Goal: Task Accomplishment & Management: Manage account settings

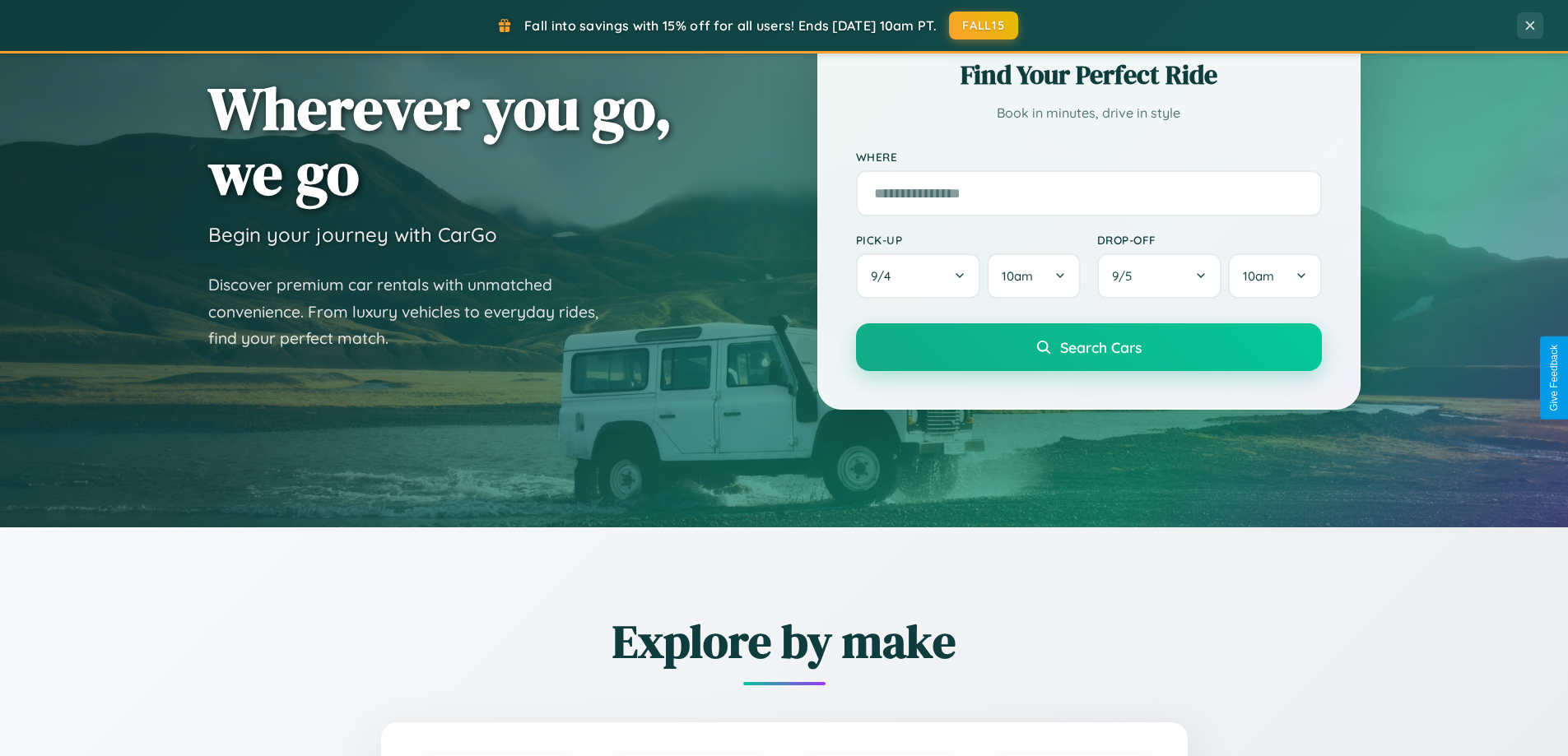
scroll to position [3167, 0]
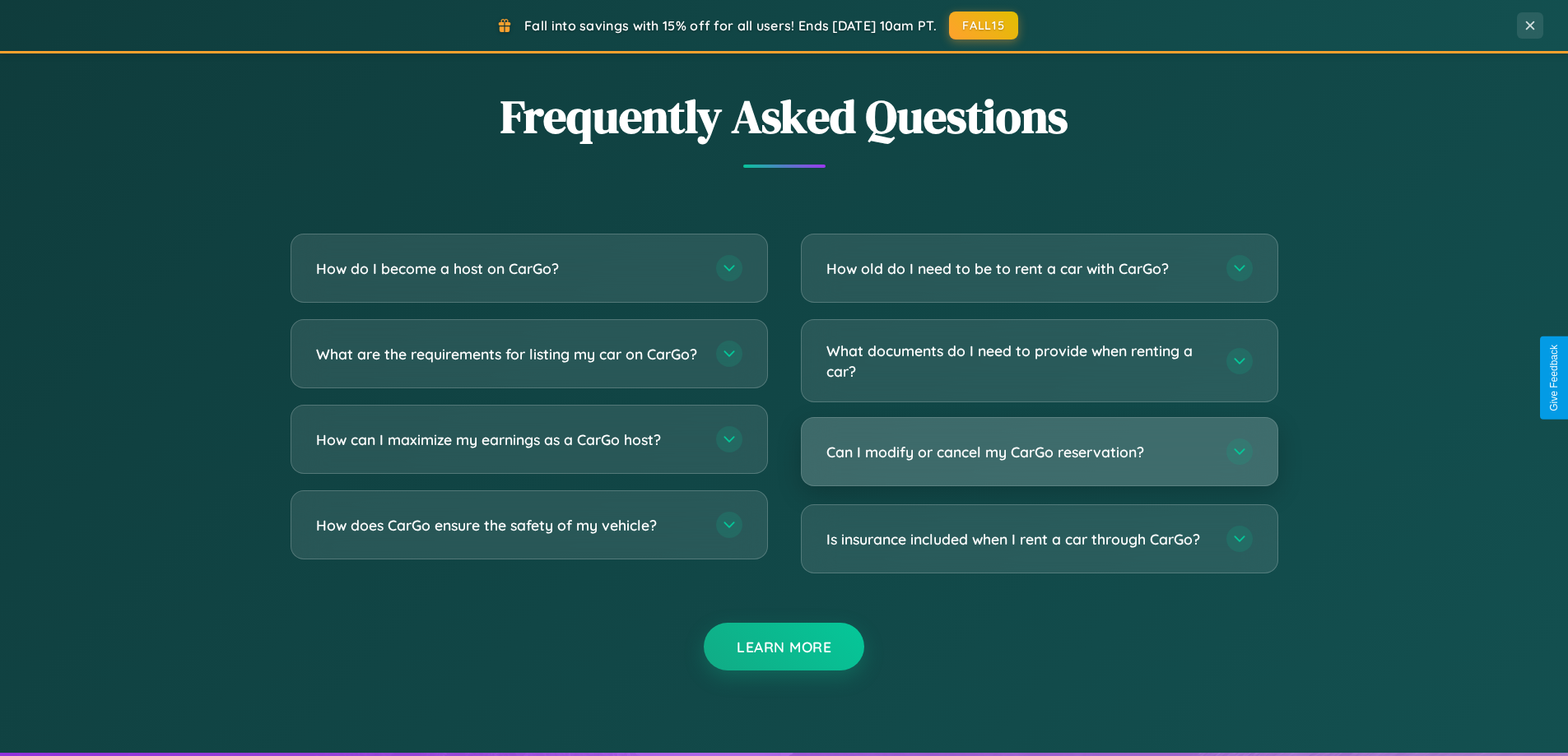
click at [1039, 452] on h3 "Can I modify or cancel my CarGo reservation?" at bounding box center [1018, 452] width 383 height 21
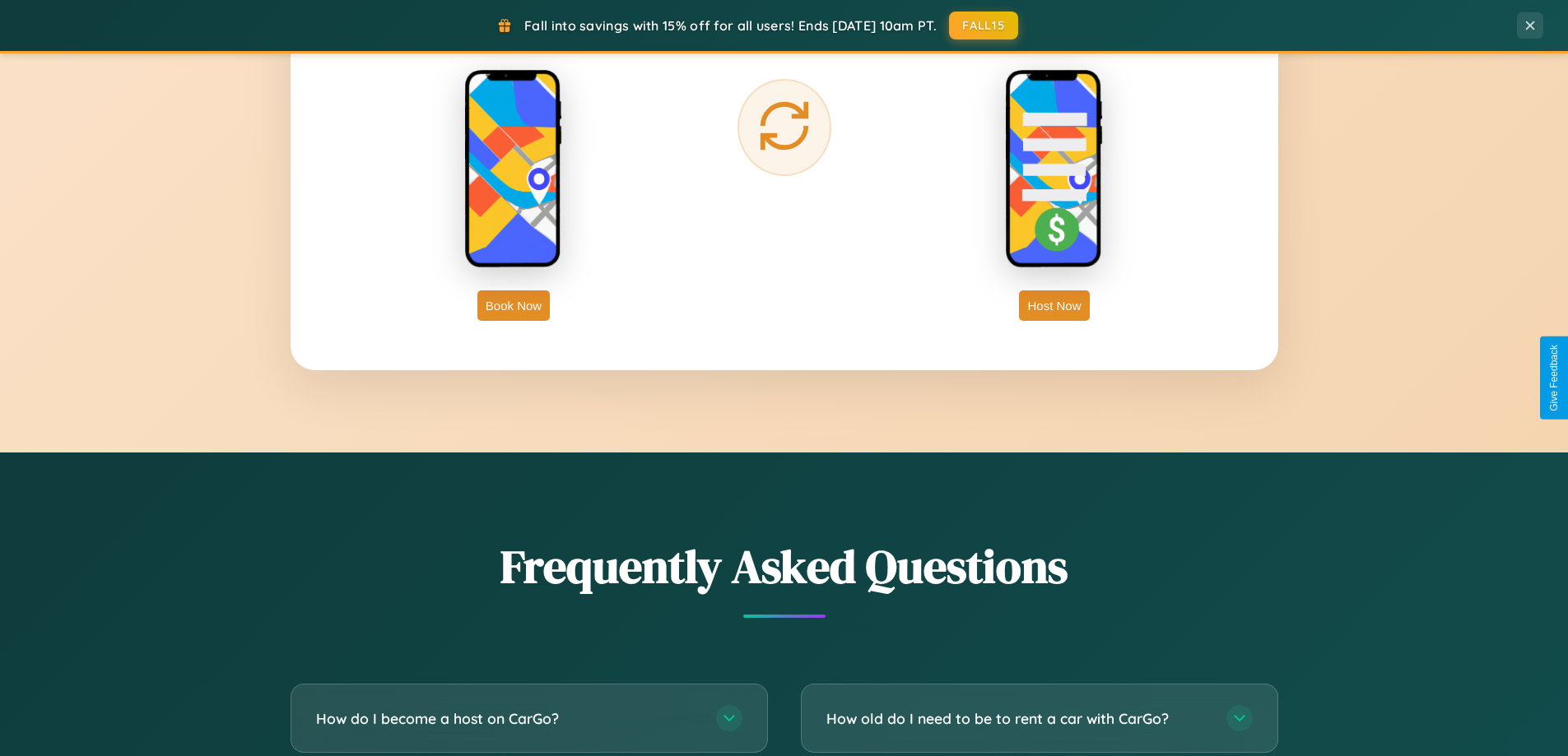
scroll to position [0, 0]
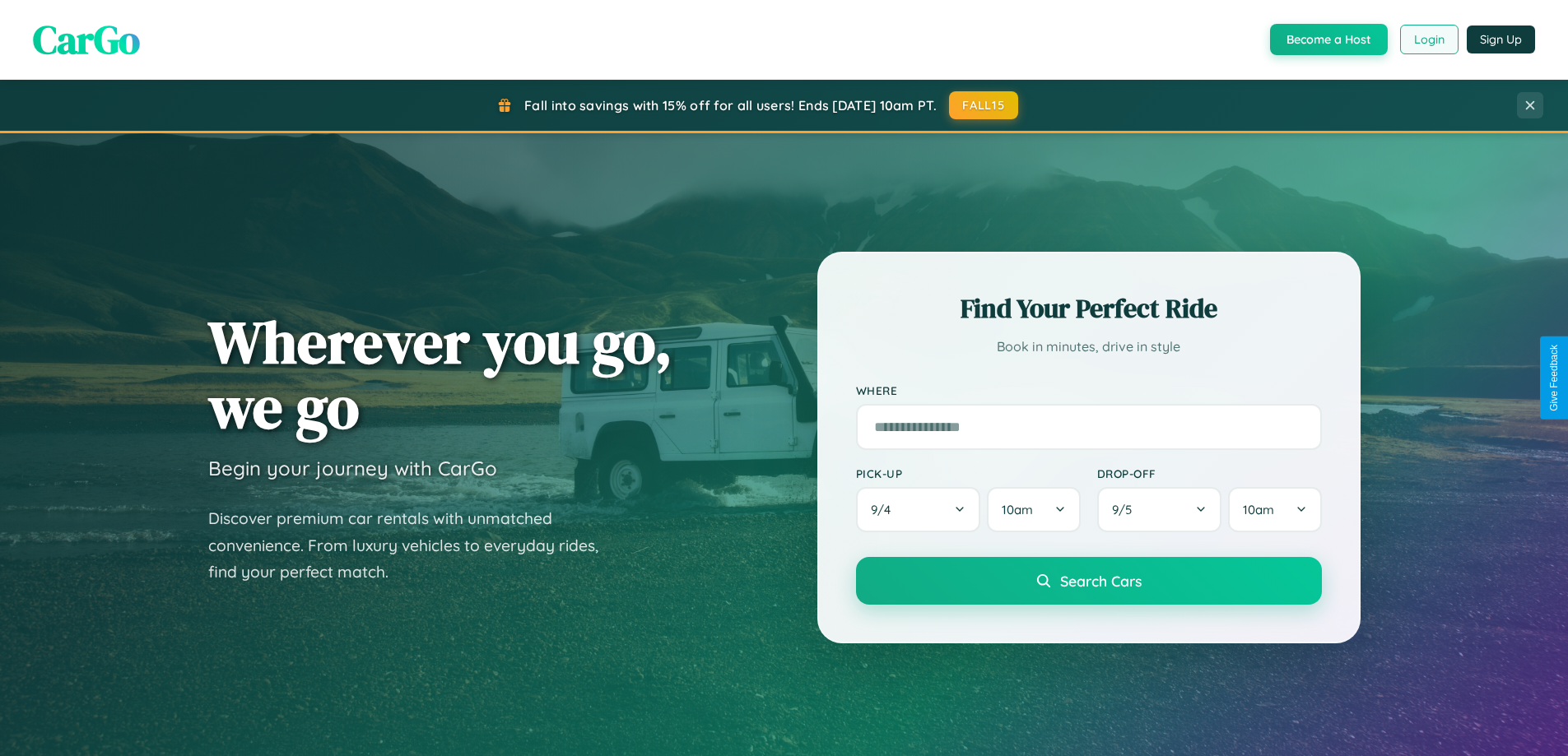
click at [1428, 40] on button "Login" at bounding box center [1429, 40] width 58 height 29
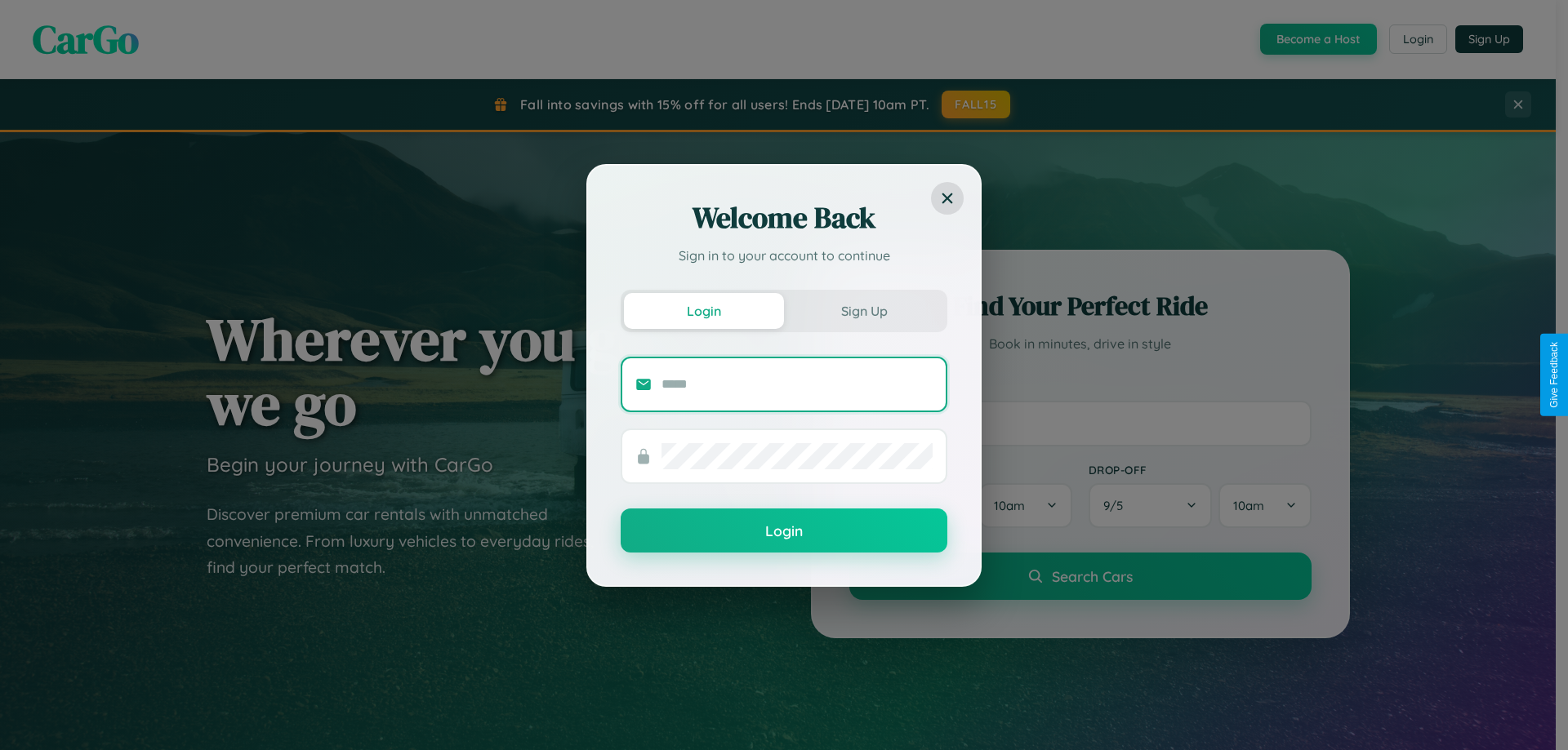
click at [797, 384] on input "text" at bounding box center [797, 384] width 271 height 26
type input "**********"
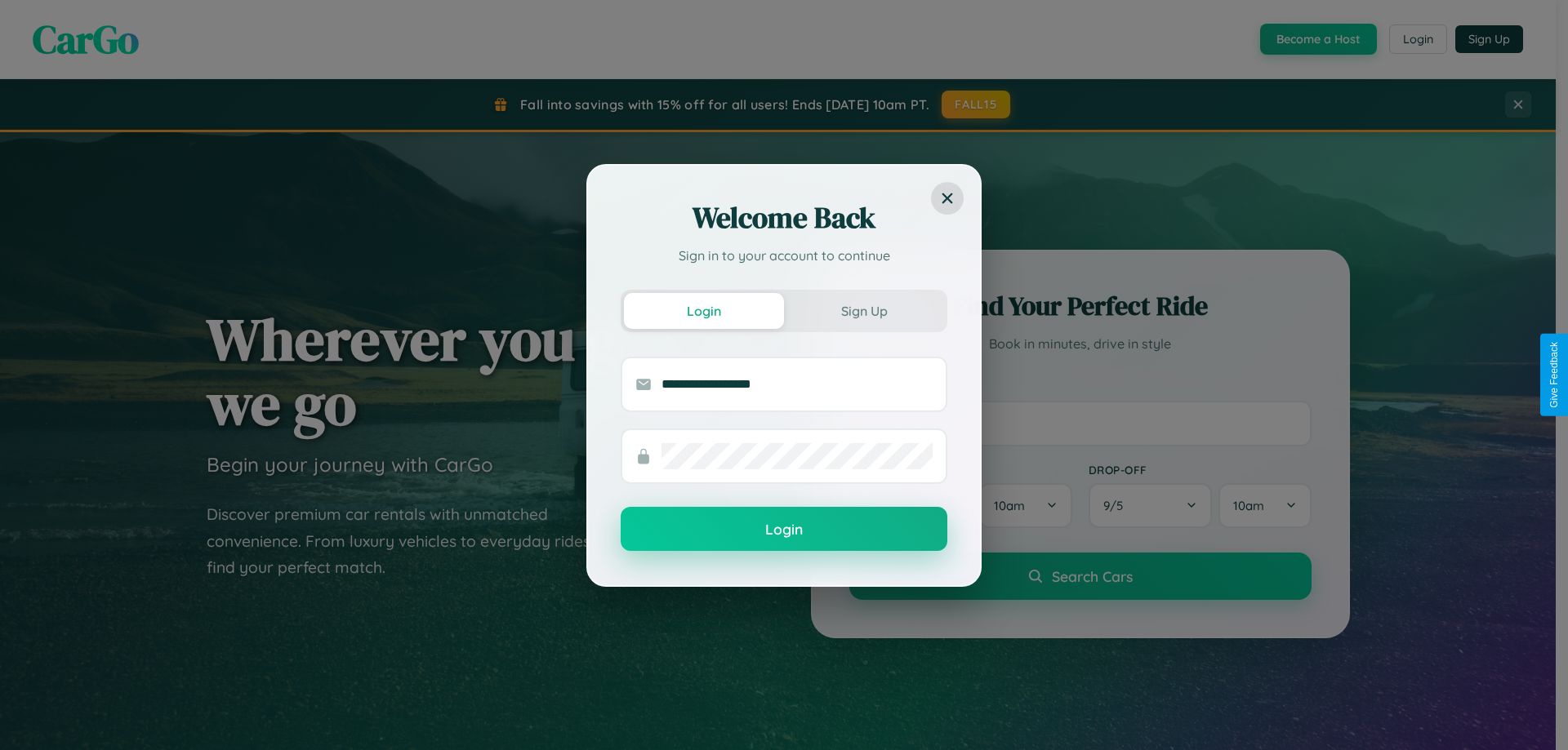
click at [784, 530] on button "Login" at bounding box center [784, 529] width 327 height 44
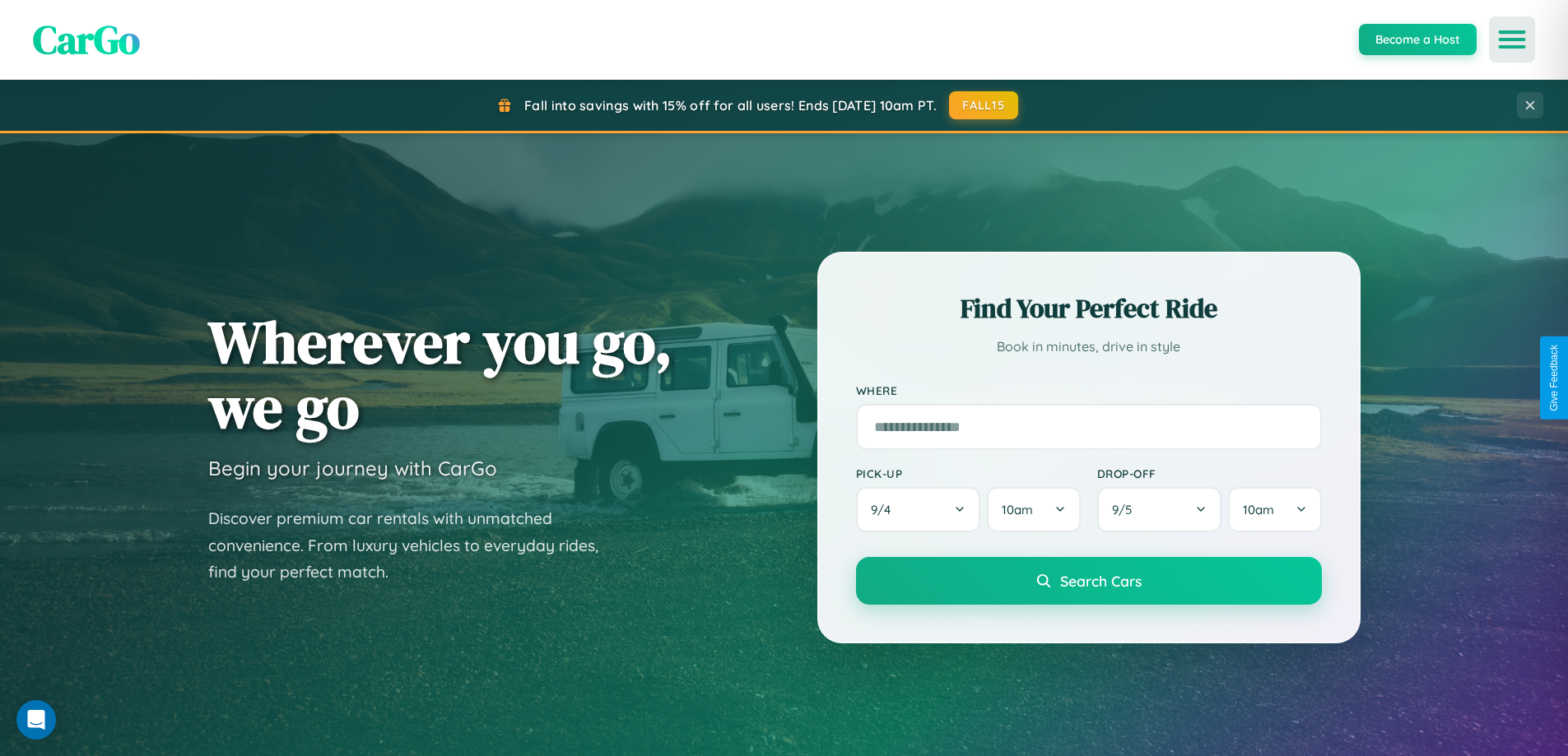
click at [1512, 40] on icon "Open menu" at bounding box center [1512, 39] width 24 height 15
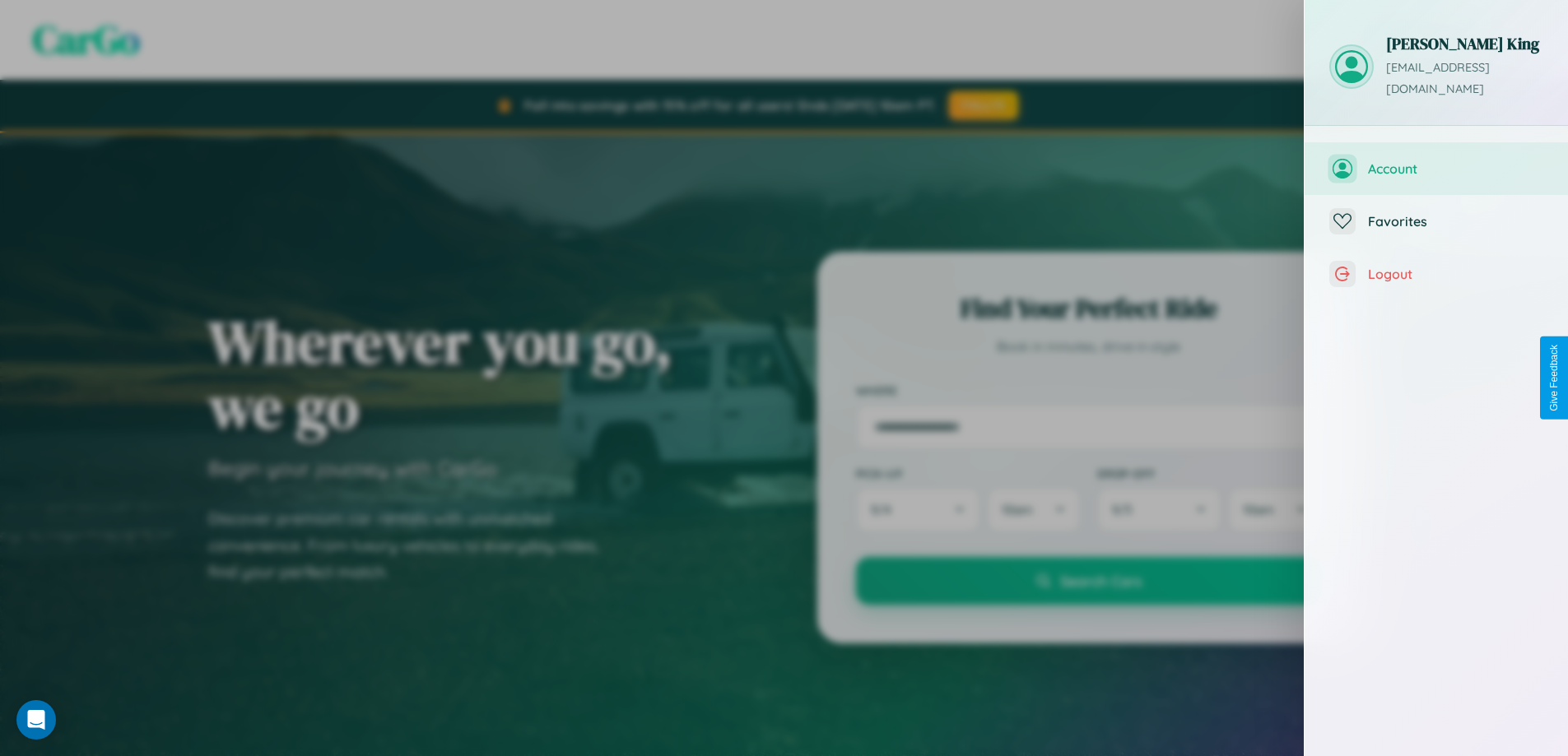
click at [1437, 161] on span "Account" at bounding box center [1455, 168] width 175 height 16
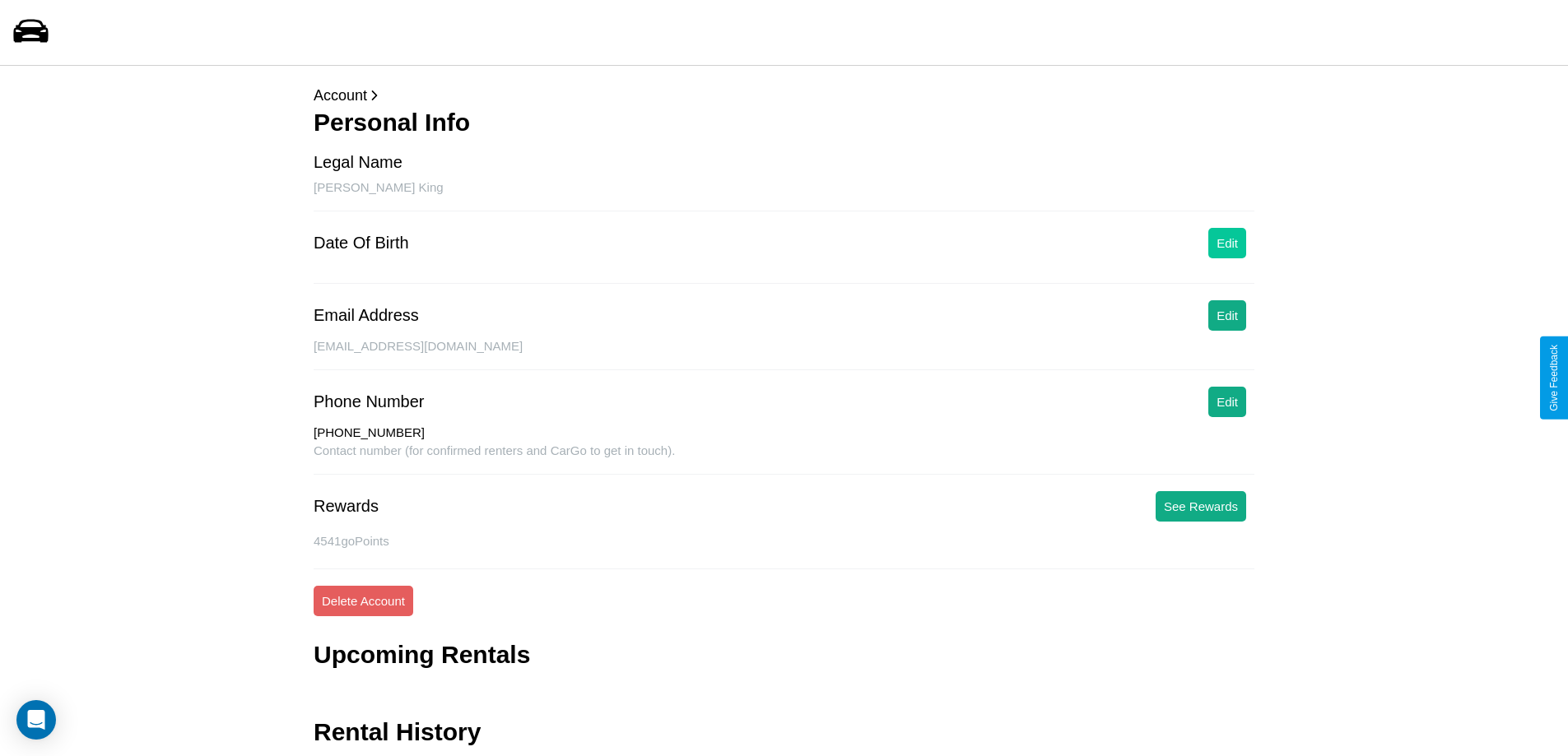
click at [1227, 243] on button "Edit" at bounding box center [1227, 242] width 38 height 30
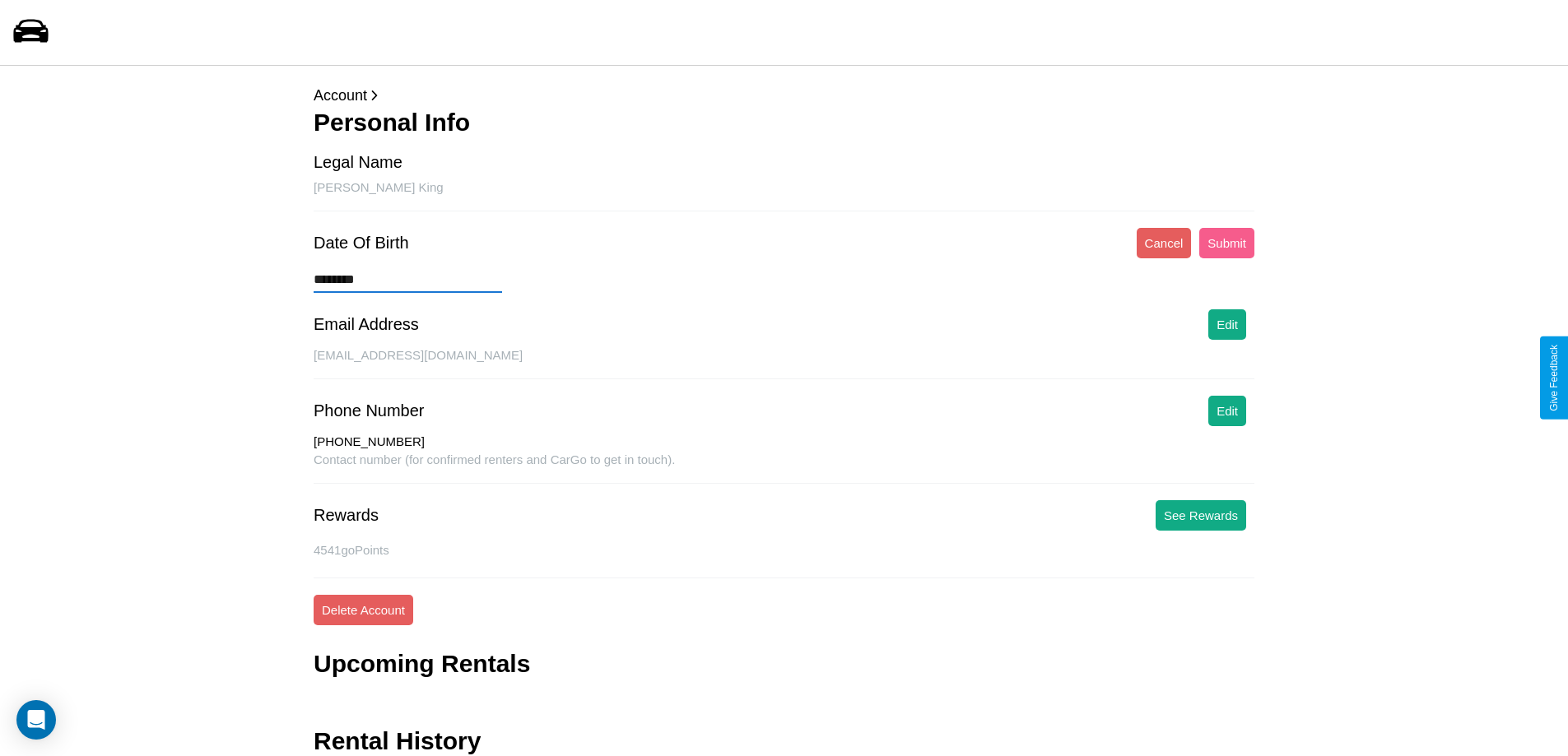
type input "*********"
